Goal: Task Accomplishment & Management: Manage account settings

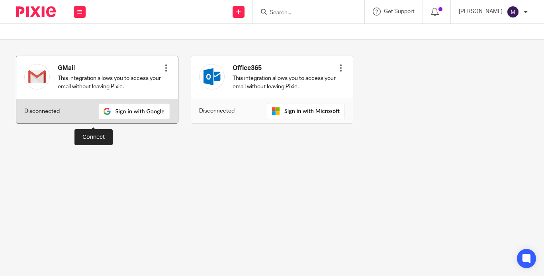
click at [101, 119] on img at bounding box center [134, 112] width 72 height 16
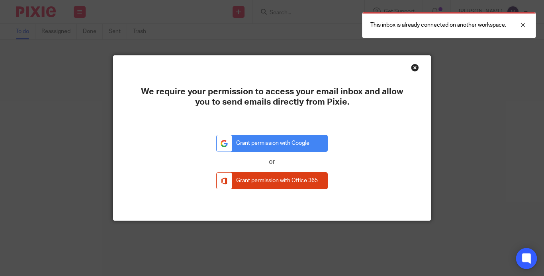
click at [529, 260] on icon at bounding box center [526, 259] width 6 height 6
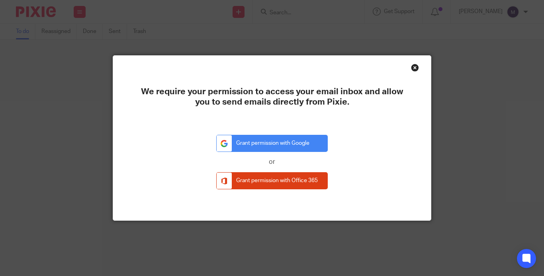
click at [414, 68] on div "Close this dialog window" at bounding box center [415, 68] width 8 height 8
click at [411, 66] on div "Close this dialog window" at bounding box center [415, 68] width 8 height 8
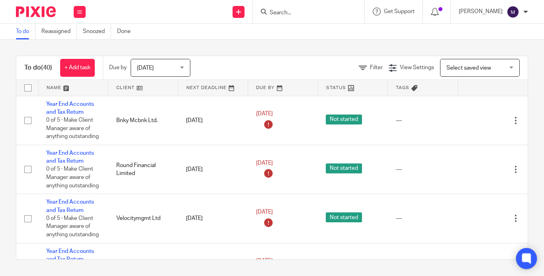
click at [531, 261] on icon at bounding box center [526, 259] width 9 height 10
click at [512, 14] on img at bounding box center [512, 12] width 13 height 13
click at [489, 32] on span "My profile" at bounding box center [497, 32] width 25 height 6
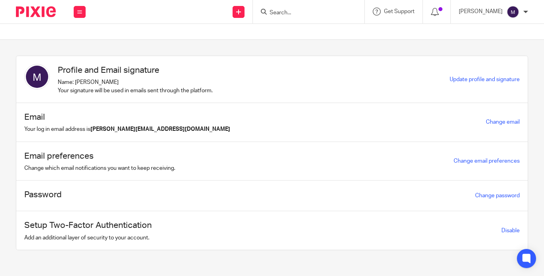
drag, startPoint x: 87, startPoint y: 126, endPoint x: 177, endPoint y: 125, distance: 90.4
click at [177, 125] on div "Email Your log in email address is [PERSON_NAME][EMAIL_ADDRESS][DOMAIN_NAME] Ch…" at bounding box center [271, 122] width 511 height 39
click at [217, 123] on div "Email Your log in email address is madhura@riseaccounting.co.uk Change email" at bounding box center [271, 122] width 511 height 39
click at [414, 14] on span "Get Support" at bounding box center [399, 12] width 31 height 6
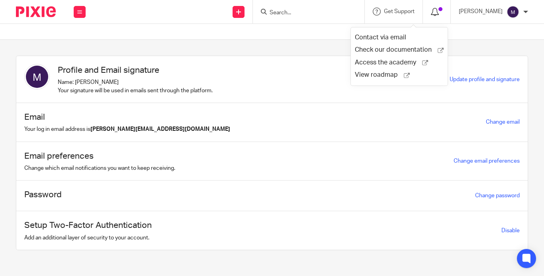
click at [439, 13] on icon at bounding box center [435, 12] width 8 height 8
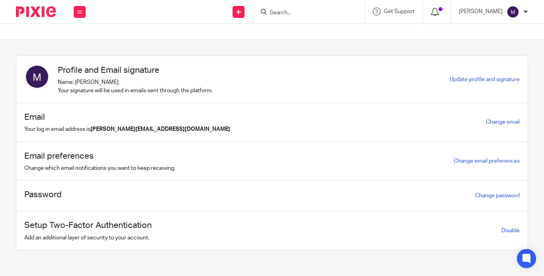
click at [439, 13] on icon at bounding box center [435, 12] width 8 height 8
click at [442, 8] on span at bounding box center [440, 9] width 4 height 4
click at [439, 10] on icon at bounding box center [435, 12] width 8 height 8
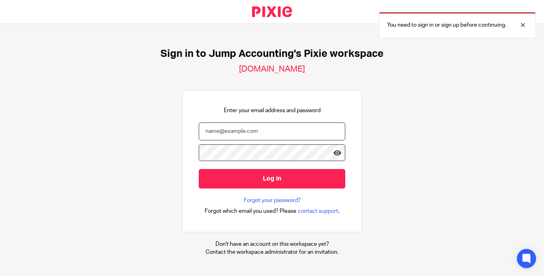
click at [295, 129] on input "email" at bounding box center [272, 132] width 147 height 18
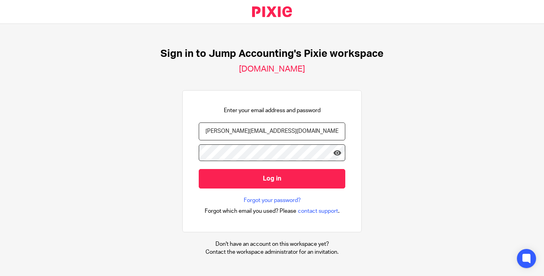
type input "[PERSON_NAME][EMAIL_ADDRESS][DOMAIN_NAME]"
click at [199, 169] on input "Log in" at bounding box center [272, 179] width 147 height 20
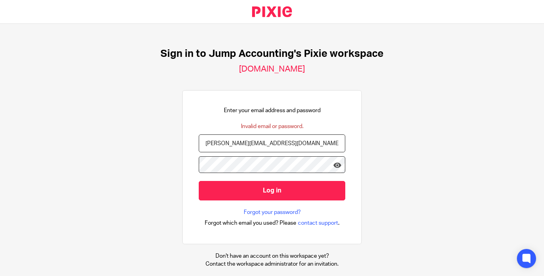
click at [199, 181] on input "Log in" at bounding box center [272, 191] width 147 height 20
click at [333, 161] on icon at bounding box center [337, 165] width 8 height 8
click at [199, 181] on input "Log in" at bounding box center [272, 191] width 147 height 20
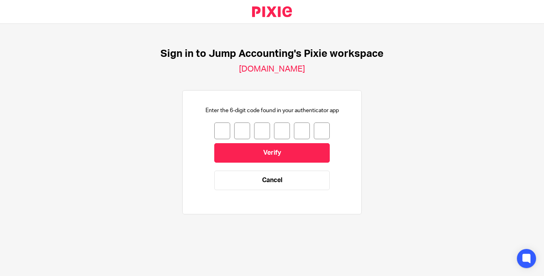
click at [221, 127] on input "number" at bounding box center [222, 131] width 16 height 17
type input "4"
type input "0"
type input "8"
type input "3"
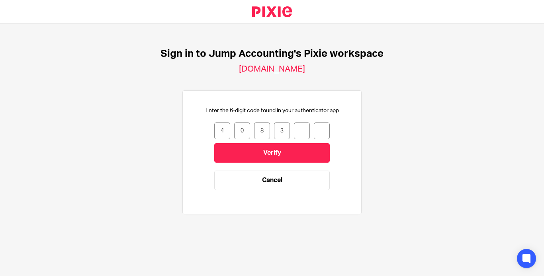
type input "0"
type input "9"
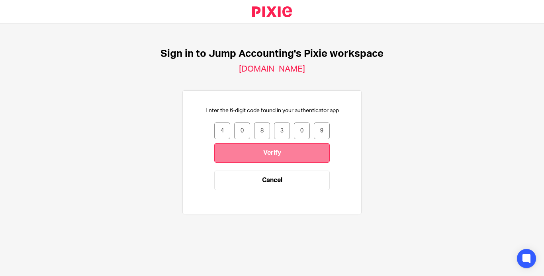
click at [244, 152] on input "Verify" at bounding box center [271, 153] width 115 height 20
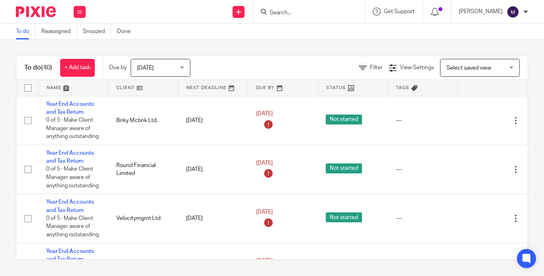
click at [526, 6] on div "[PERSON_NAME]" at bounding box center [493, 12] width 69 height 13
click at [487, 41] on span "Email integration" at bounding box center [505, 44] width 41 height 6
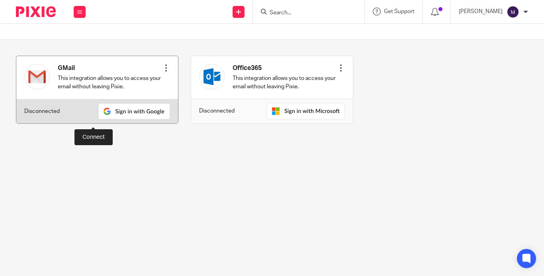
click at [99, 115] on img at bounding box center [134, 112] width 72 height 16
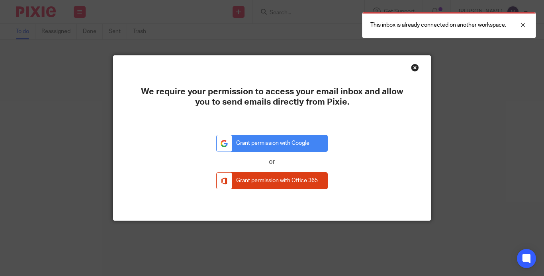
click at [414, 69] on div "Close this dialog window" at bounding box center [415, 68] width 8 height 8
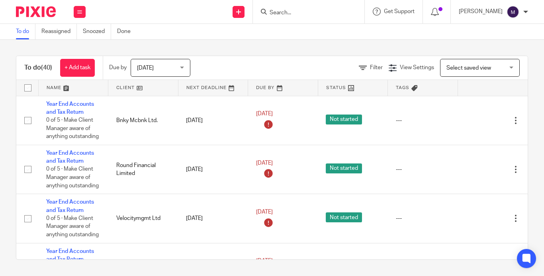
click at [514, 11] on img at bounding box center [512, 12] width 13 height 13
click at [490, 33] on span "My profile" at bounding box center [497, 32] width 25 height 6
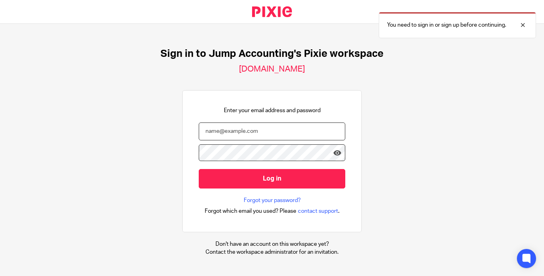
click at [234, 131] on input "email" at bounding box center [272, 132] width 147 height 18
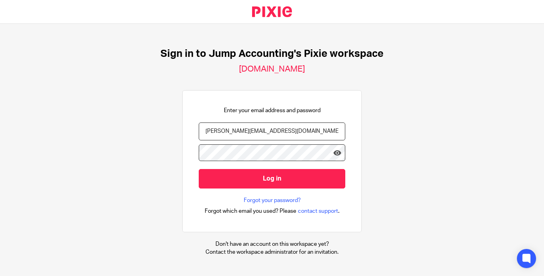
type input "[PERSON_NAME][EMAIL_ADDRESS][DOMAIN_NAME]"
click at [329, 150] on div at bounding box center [272, 157] width 147 height 25
click at [333, 150] on icon at bounding box center [337, 153] width 8 height 8
click at [199, 169] on input "Log in" at bounding box center [272, 179] width 147 height 20
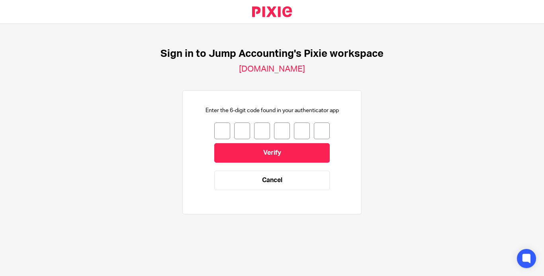
click at [215, 133] on input "number" at bounding box center [222, 131] width 16 height 17
type input "0"
type input "1"
type input "5"
type input "8"
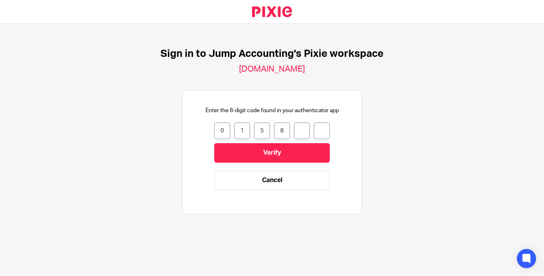
type input "0"
type input "9"
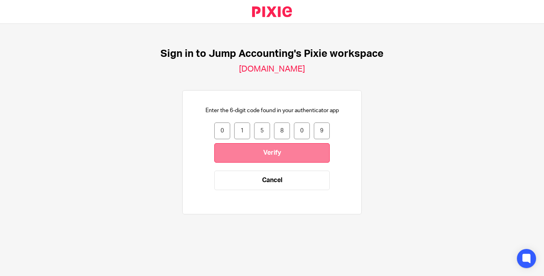
click at [223, 148] on input "Verify" at bounding box center [271, 153] width 115 height 20
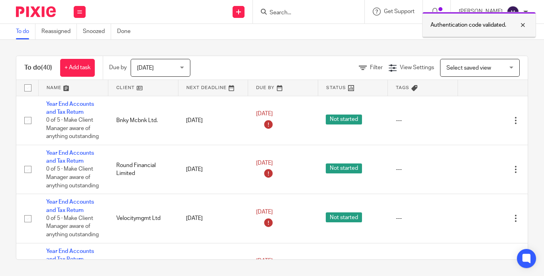
click at [523, 20] on div "Authentication code validated." at bounding box center [479, 25] width 114 height 26
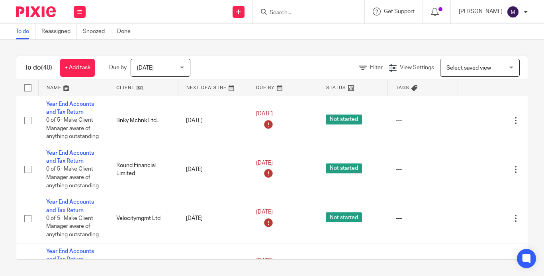
click at [524, 12] on div at bounding box center [525, 12] width 5 height 5
click at [496, 41] on span "Email integration" at bounding box center [505, 44] width 41 height 6
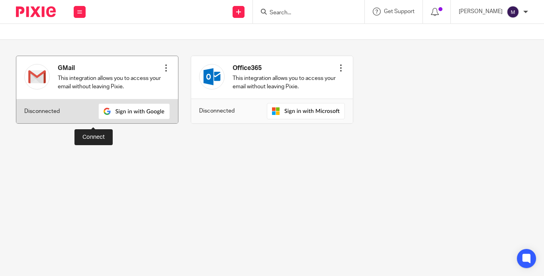
click at [105, 119] on img at bounding box center [134, 112] width 72 height 16
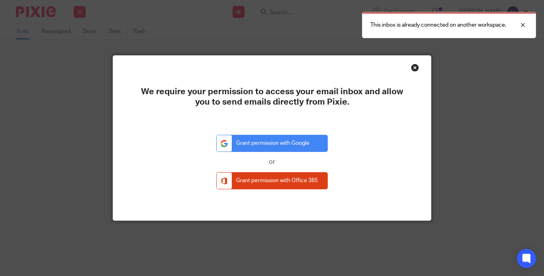
click at [411, 69] on div "Close this dialog window" at bounding box center [415, 68] width 8 height 8
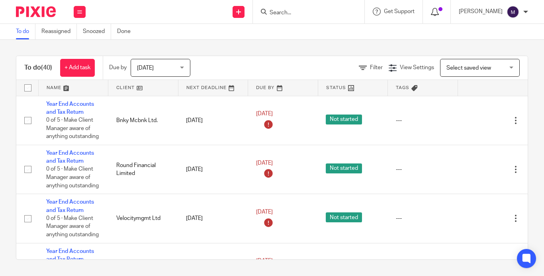
click at [439, 10] on icon at bounding box center [435, 12] width 8 height 8
click at [442, 10] on div at bounding box center [437, 11] width 12 height 9
click at [439, 12] on icon at bounding box center [435, 12] width 8 height 8
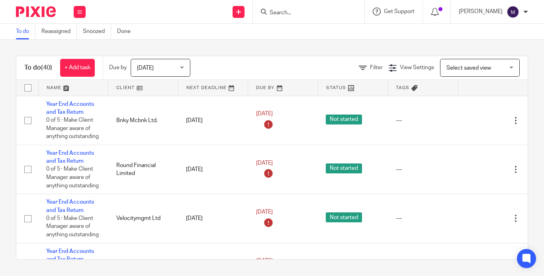
click at [414, 16] on div "Get Support" at bounding box center [394, 12] width 42 height 8
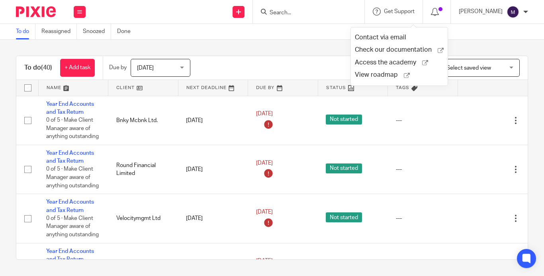
click at [514, 16] on img at bounding box center [512, 12] width 13 height 13
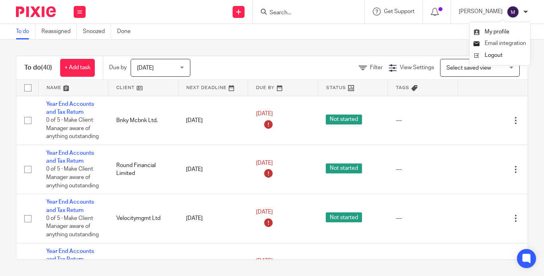
click at [495, 41] on span "Email integration" at bounding box center [505, 44] width 41 height 6
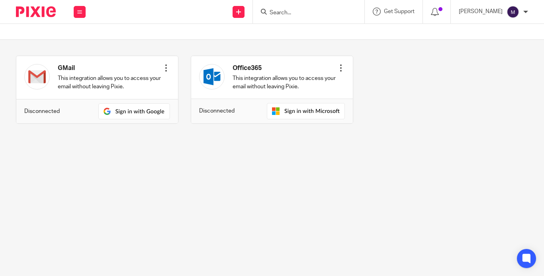
click at [332, 104] on div "GMail This integration allows you to access your email without leaving Pixie. C…" at bounding box center [266, 96] width 524 height 80
